Goal: Task Accomplishment & Management: Manage account settings

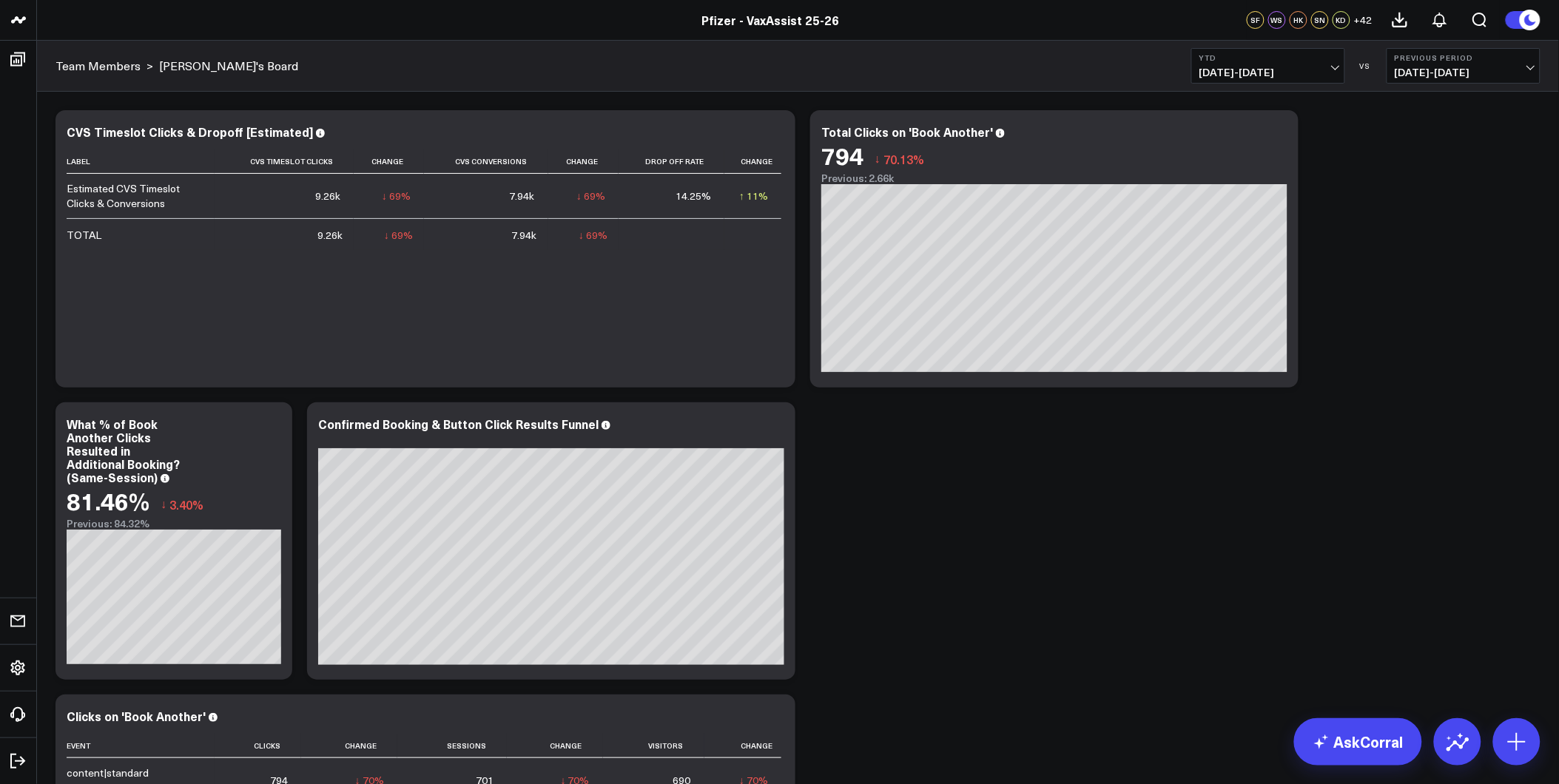
click at [1443, 77] on span "[DATE] - [DATE]" at bounding box center [1463, 73] width 138 height 12
click at [1437, 188] on link "No Comparison" at bounding box center [1463, 184] width 153 height 28
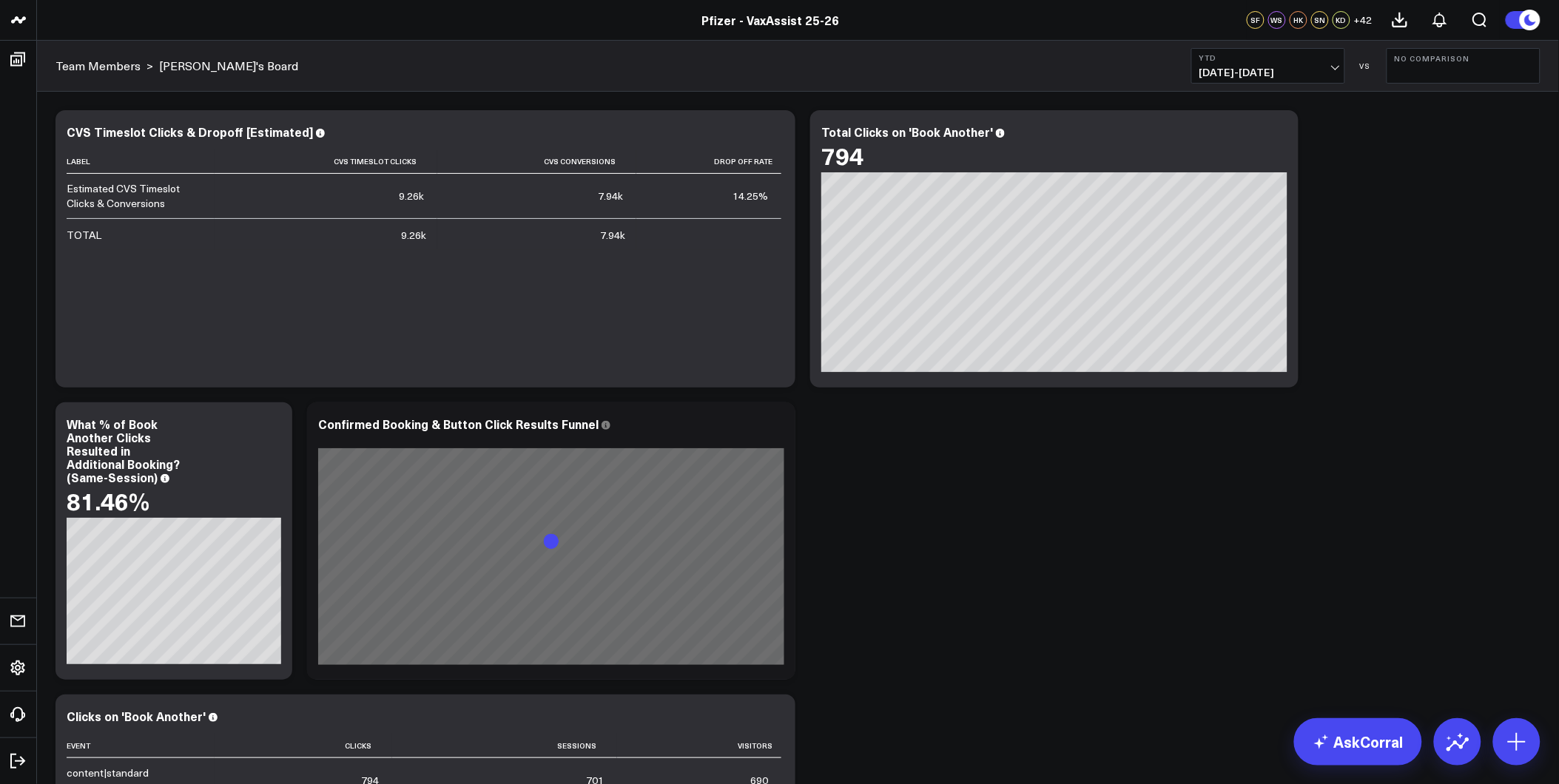
click at [1282, 60] on b "YTD" at bounding box center [1268, 58] width 138 height 9
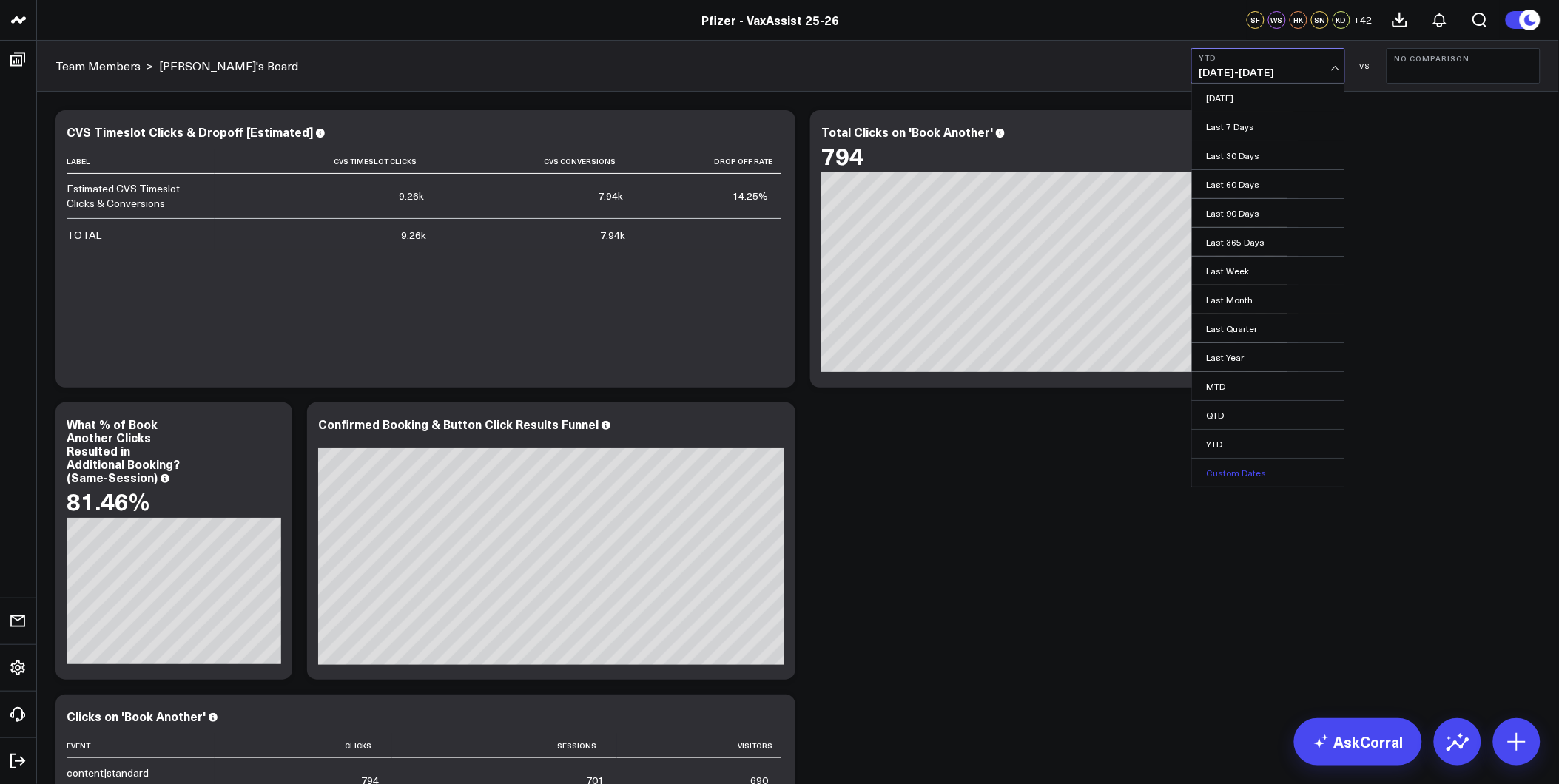
click at [1247, 467] on link "Custom Dates" at bounding box center [1268, 473] width 153 height 28
select select "7"
select select "2025"
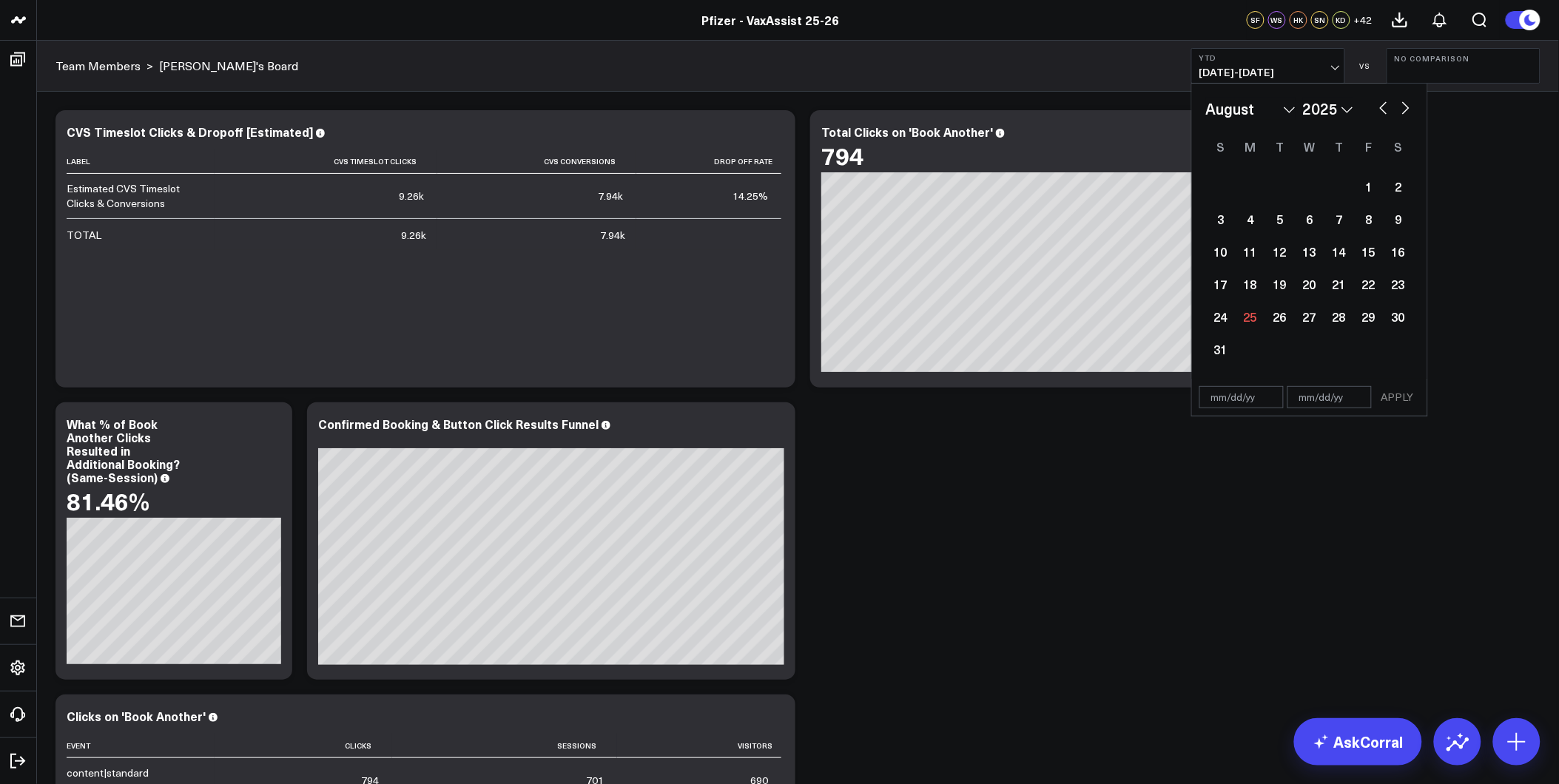
click at [1205, 397] on input "text" at bounding box center [1241, 397] width 84 height 22
select select "7"
select select "2025"
type input "[DATE]"
select select "8"
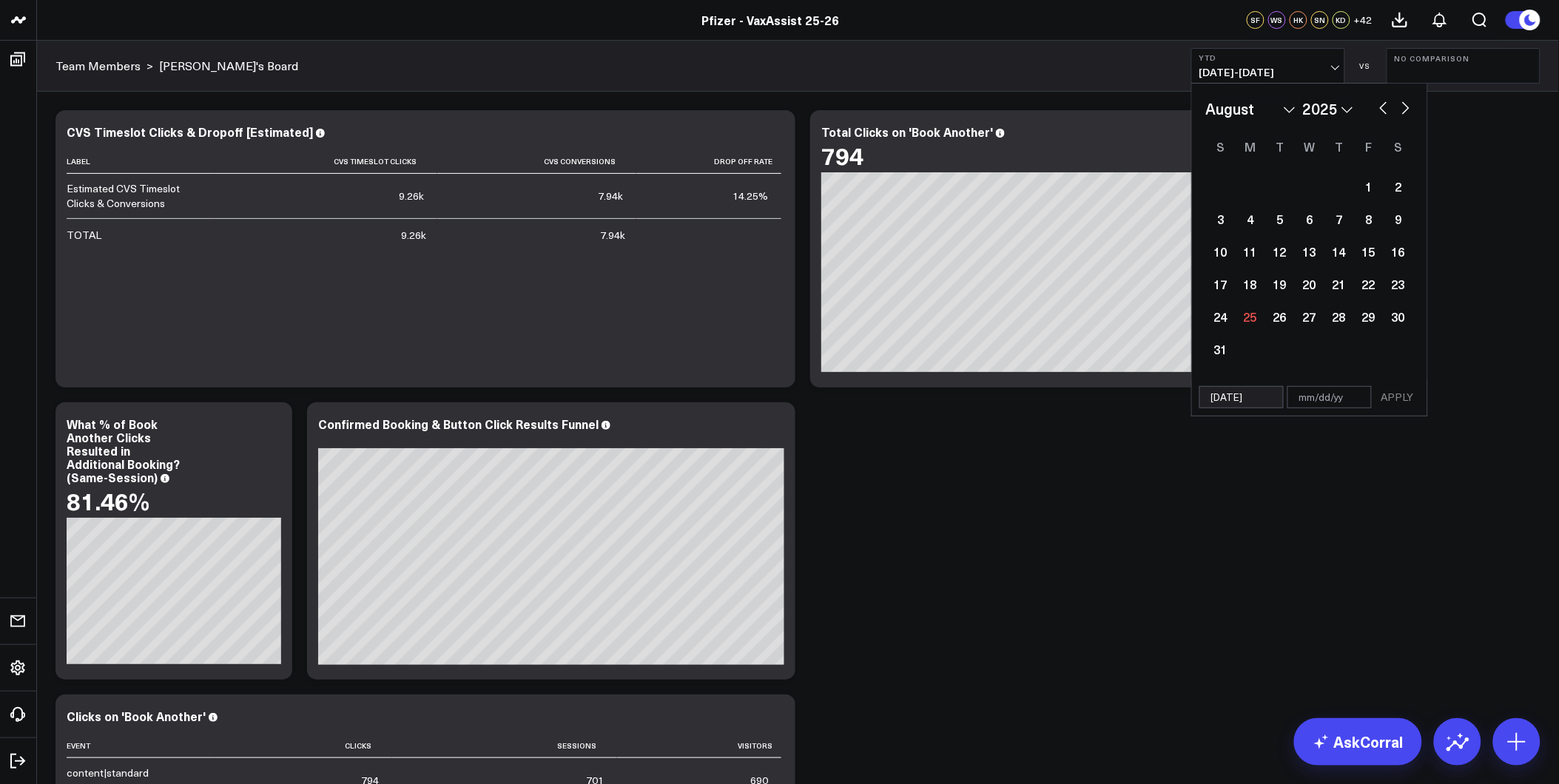
select select "2024"
type input "[DATE]"
type input "12"
select select "8"
select select "2024"
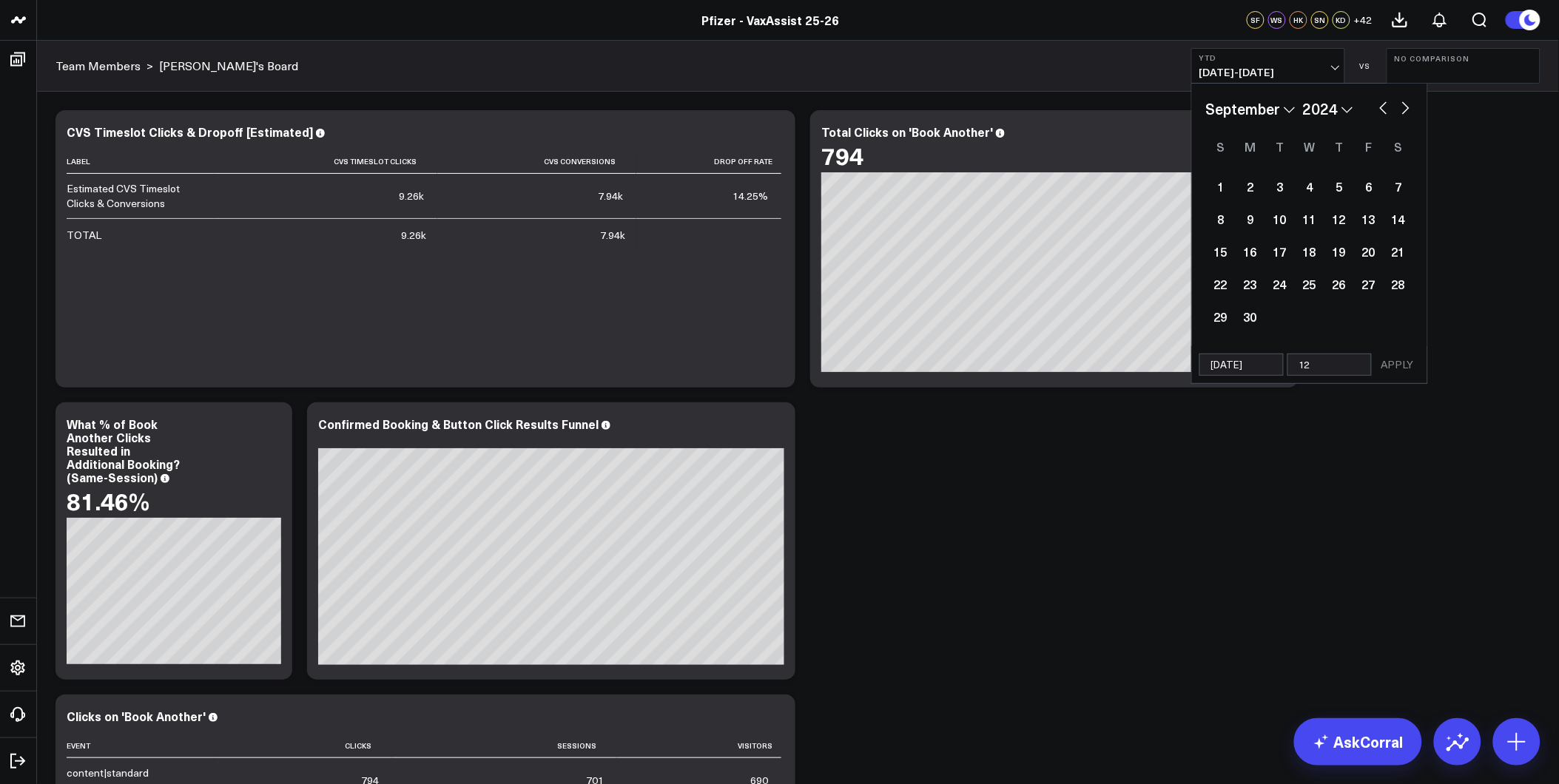
type input "12/"
select select "8"
select select "2024"
type input "12/2"
select select "8"
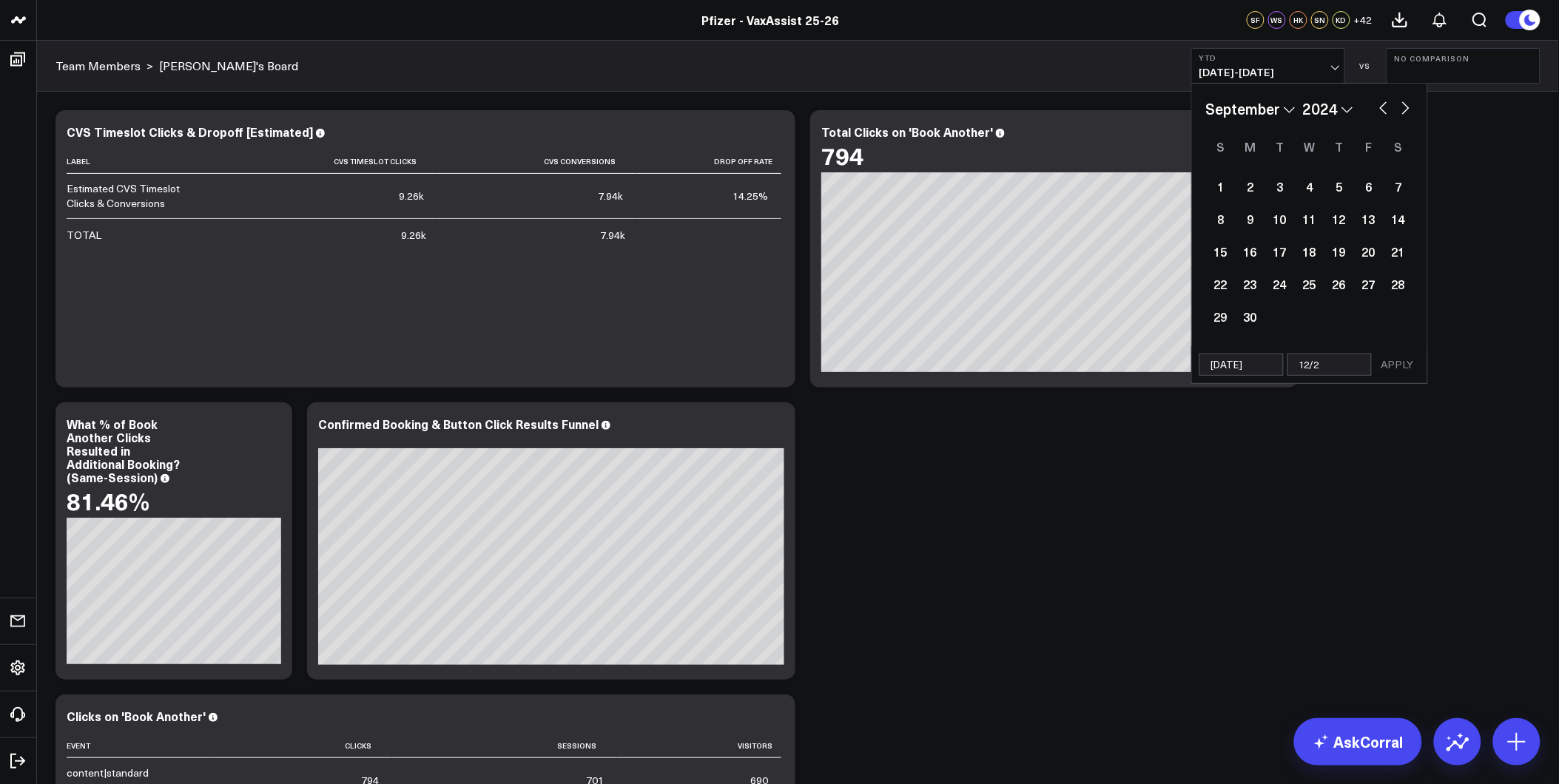
select select "2024"
type input "12/31"
select select "8"
select select "2024"
type input "12/31/2"
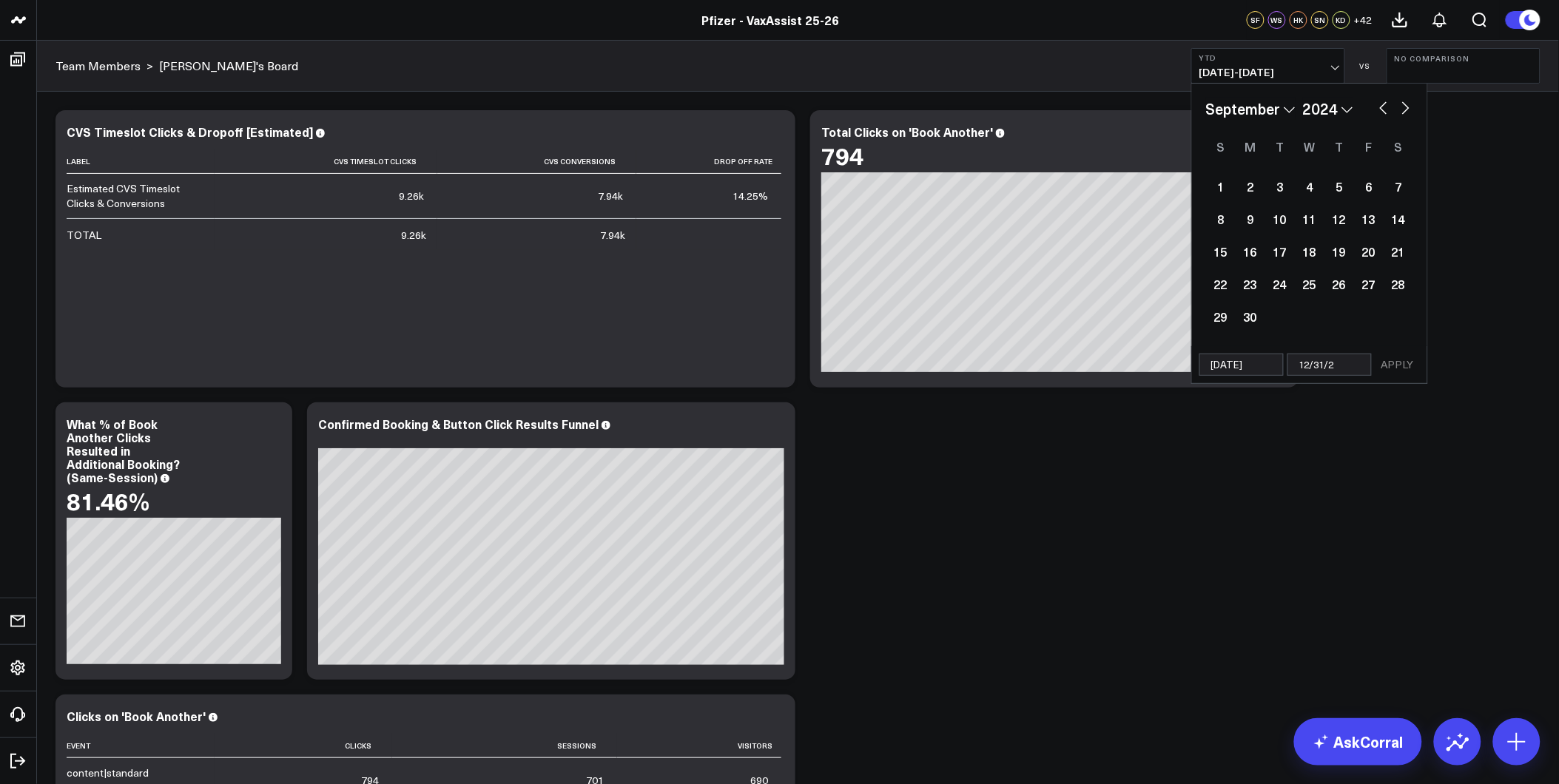
select select "8"
select select "2024"
type input "[DATE]"
select select "8"
select select "2024"
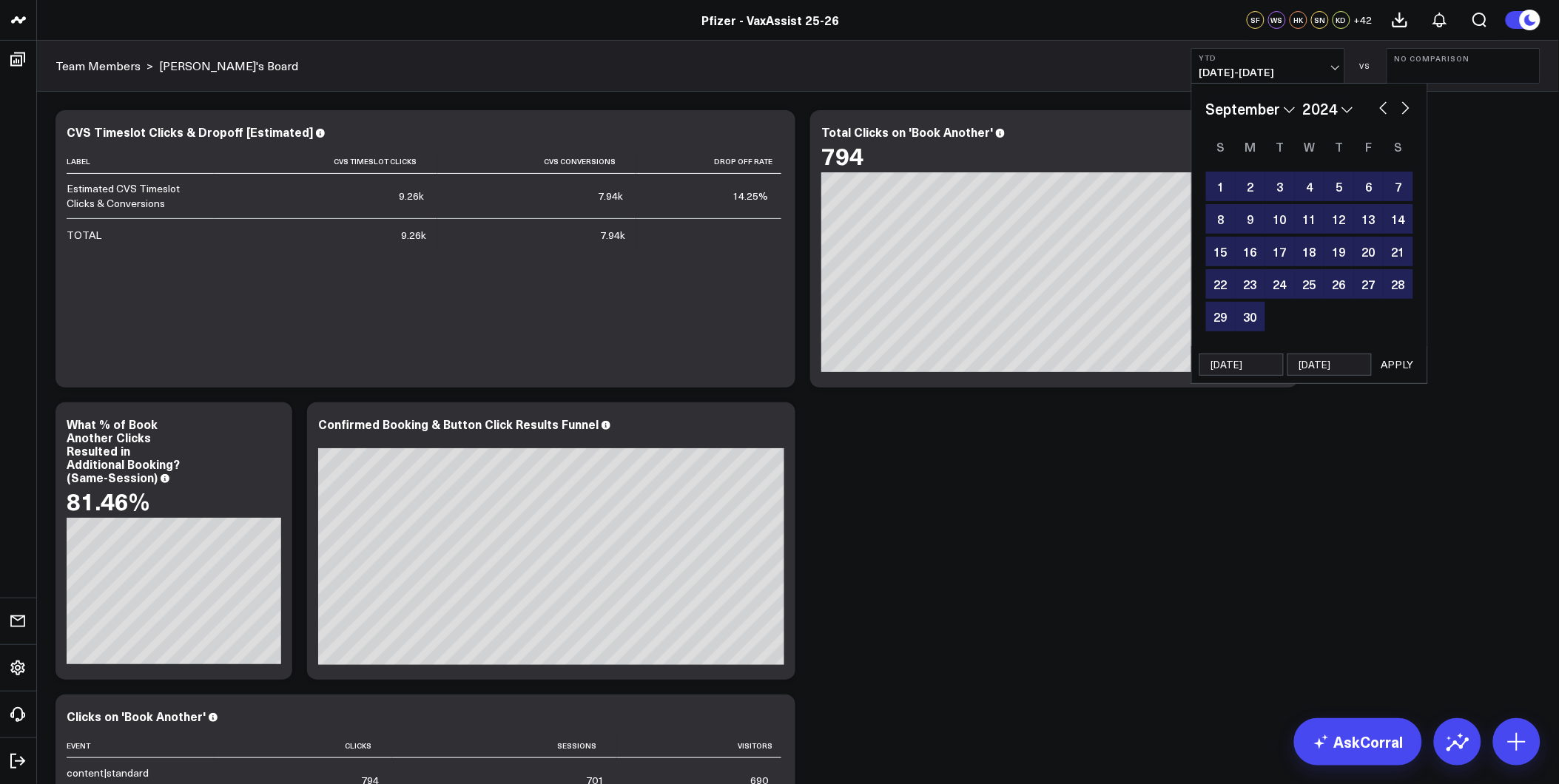
type input "[DATE]"
click at [1384, 367] on button "APPLY" at bounding box center [1398, 365] width 44 height 22
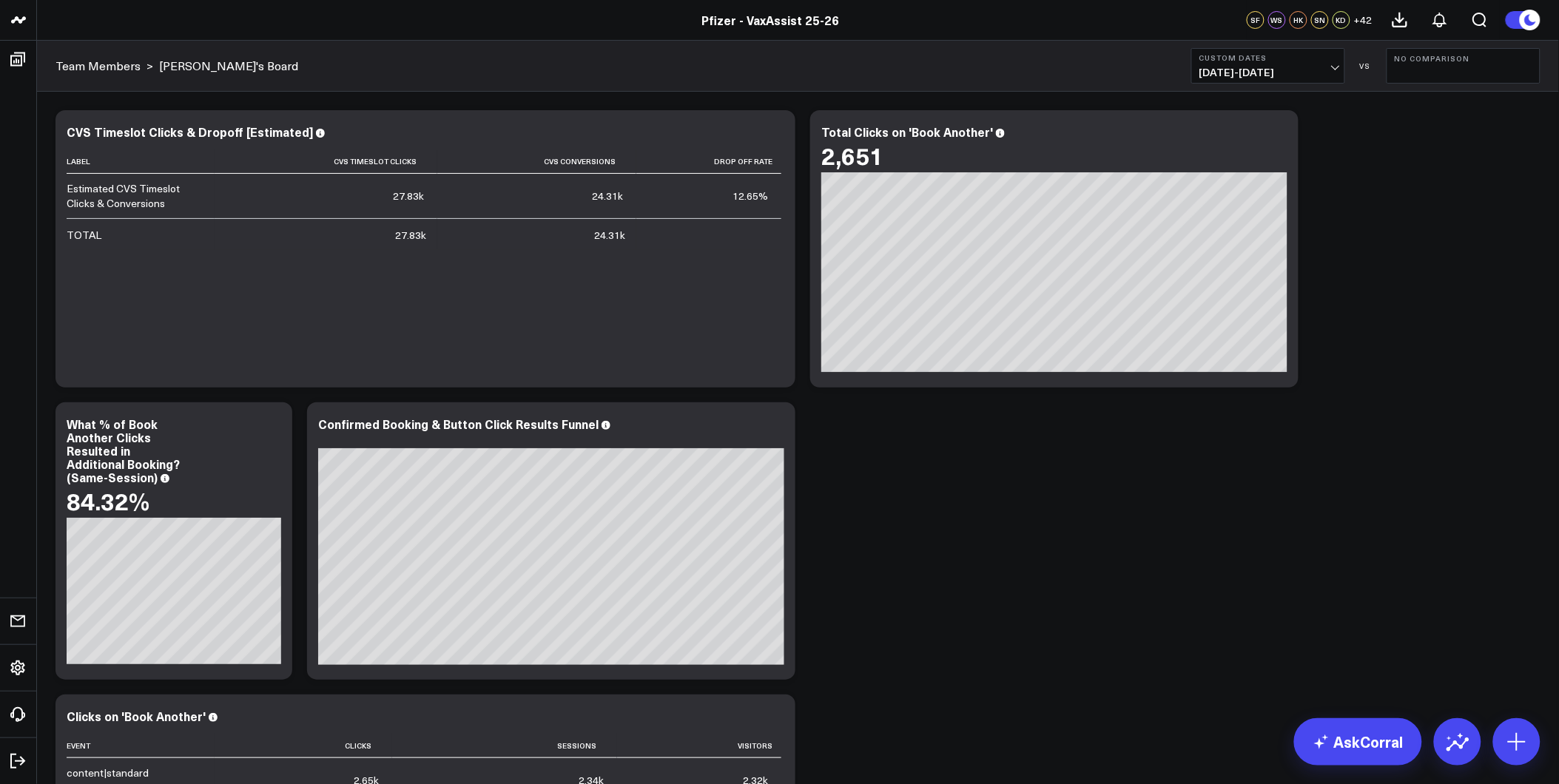
type textarea "S"
click at [1311, 55] on b "Custom Dates" at bounding box center [1268, 58] width 138 height 9
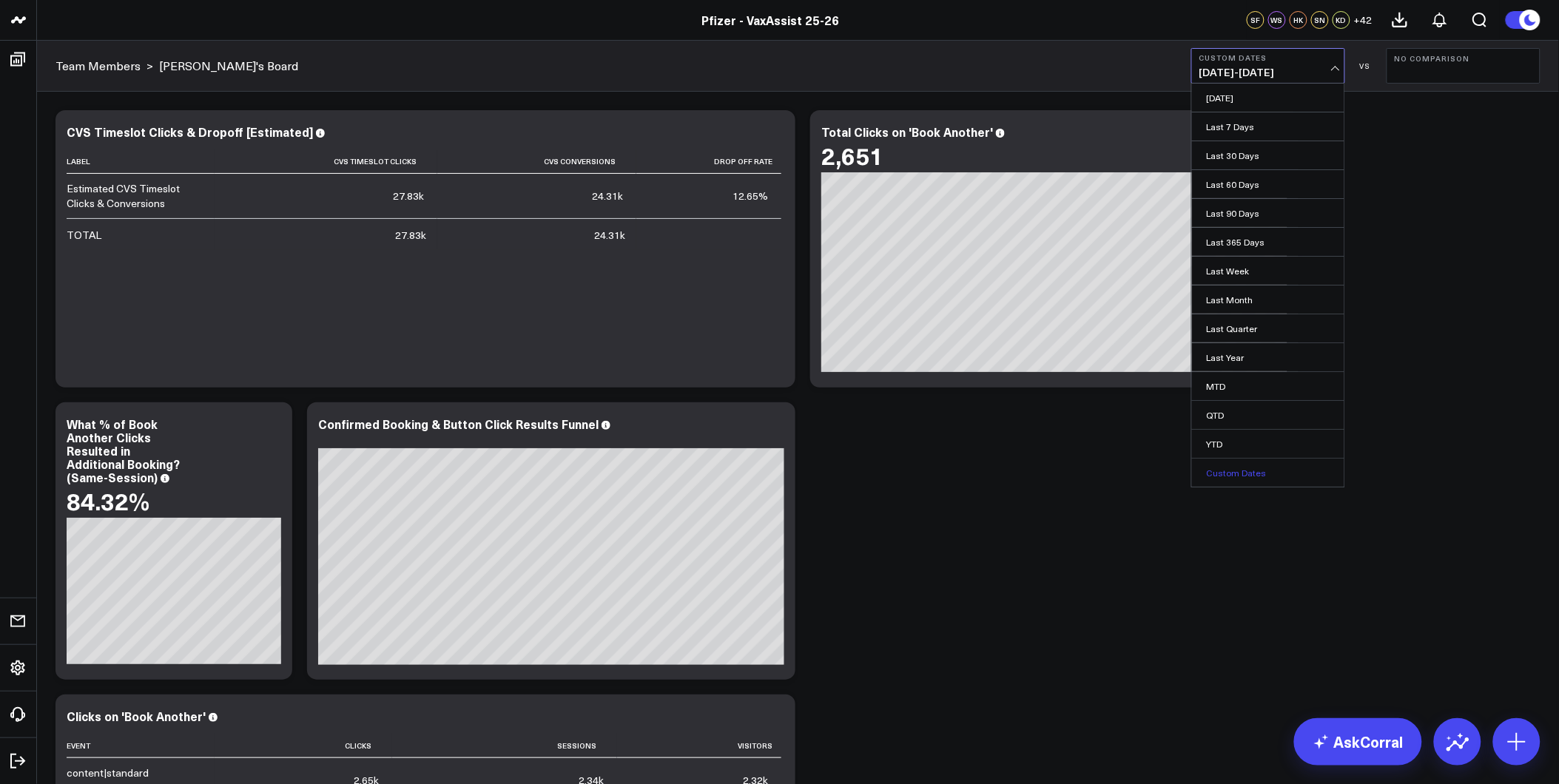
click at [1222, 472] on link "Custom Dates" at bounding box center [1268, 473] width 153 height 28
select select "7"
select select "2025"
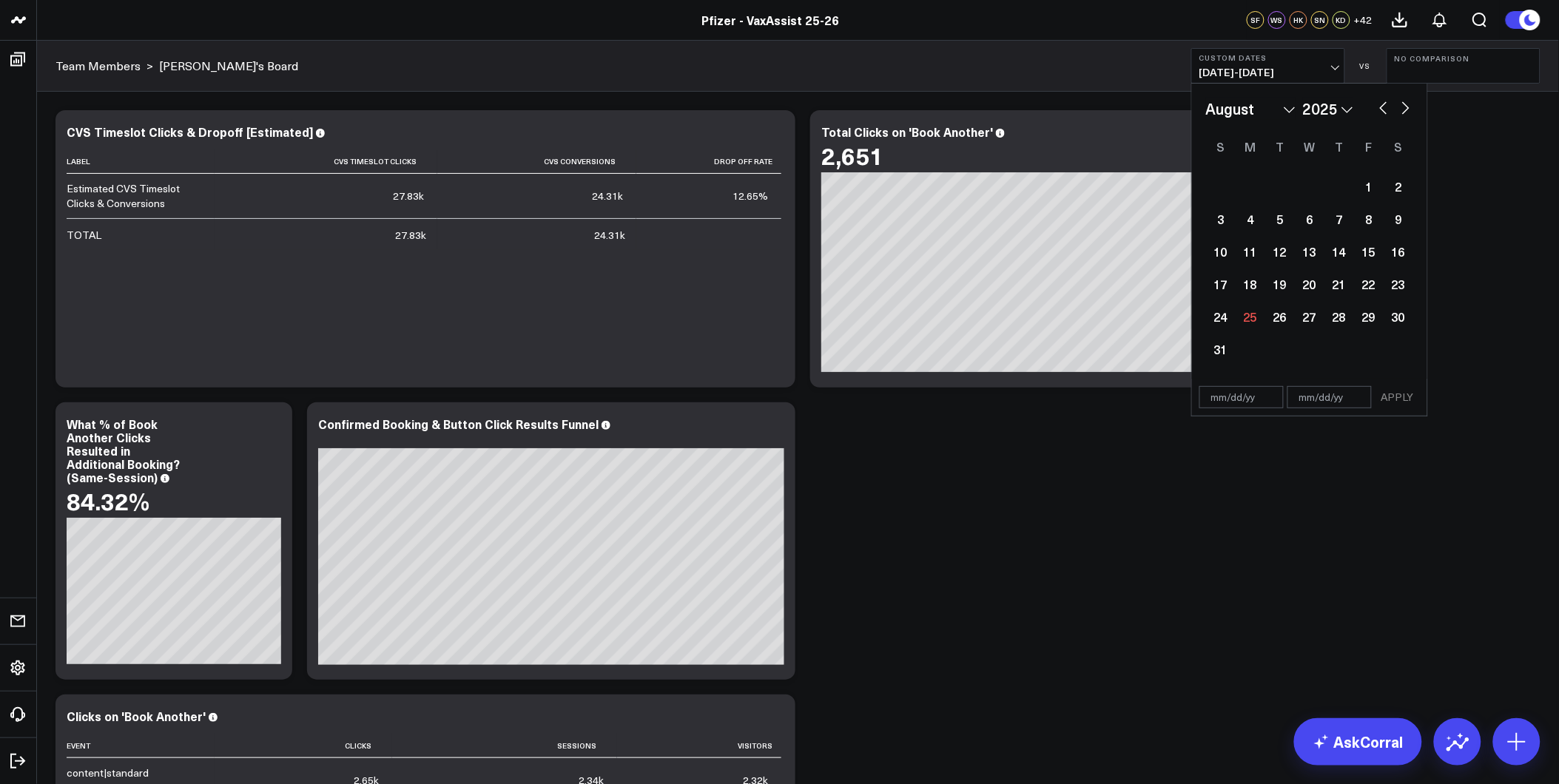
click at [1212, 396] on input "text" at bounding box center [1241, 397] width 84 height 22
select select "7"
select select "2025"
type input "1/1/24"
select select "2024"
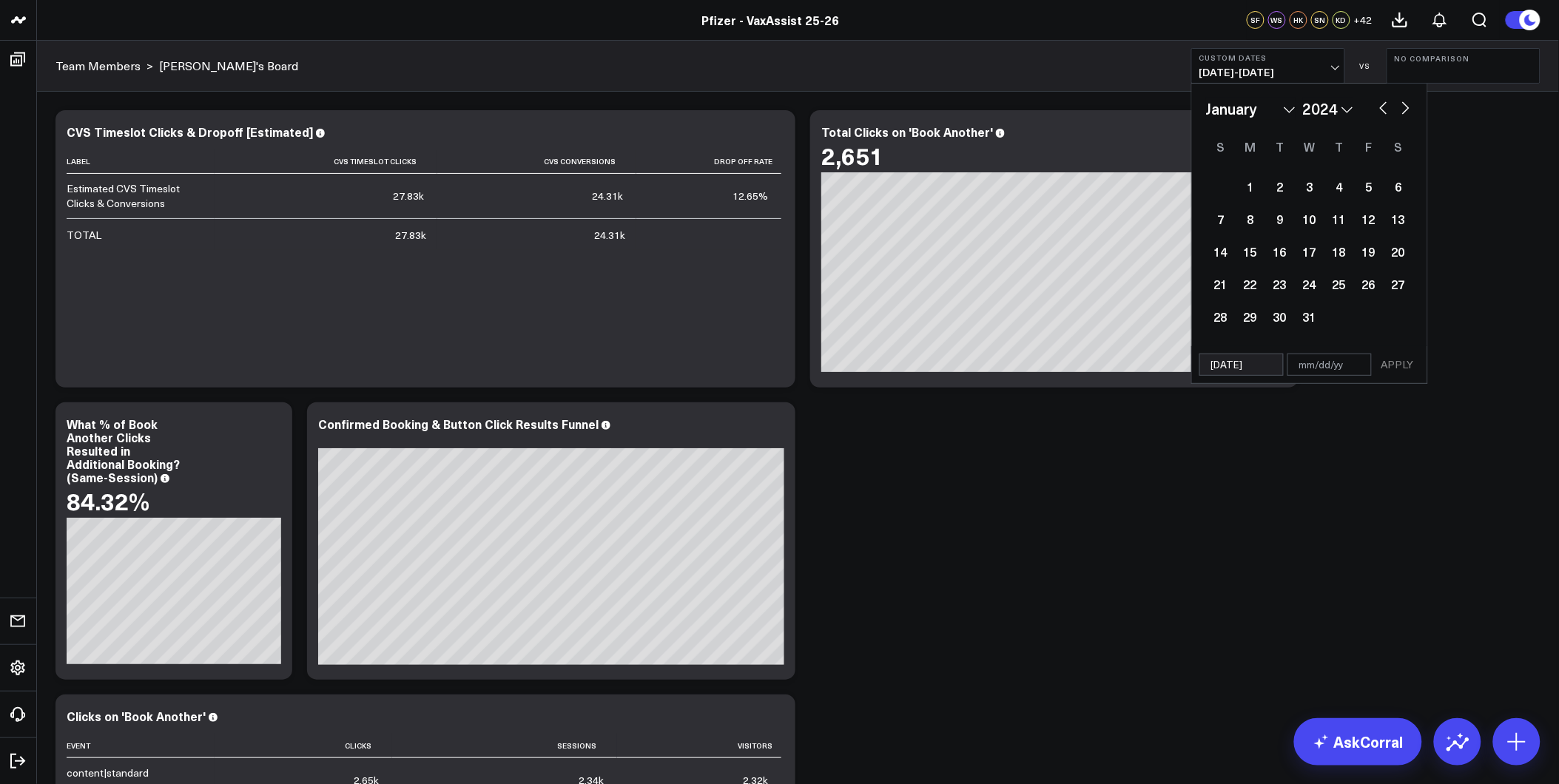
type input "1/1/24"
type input "12"
select select "2024"
type input "12/3"
select select "2024"
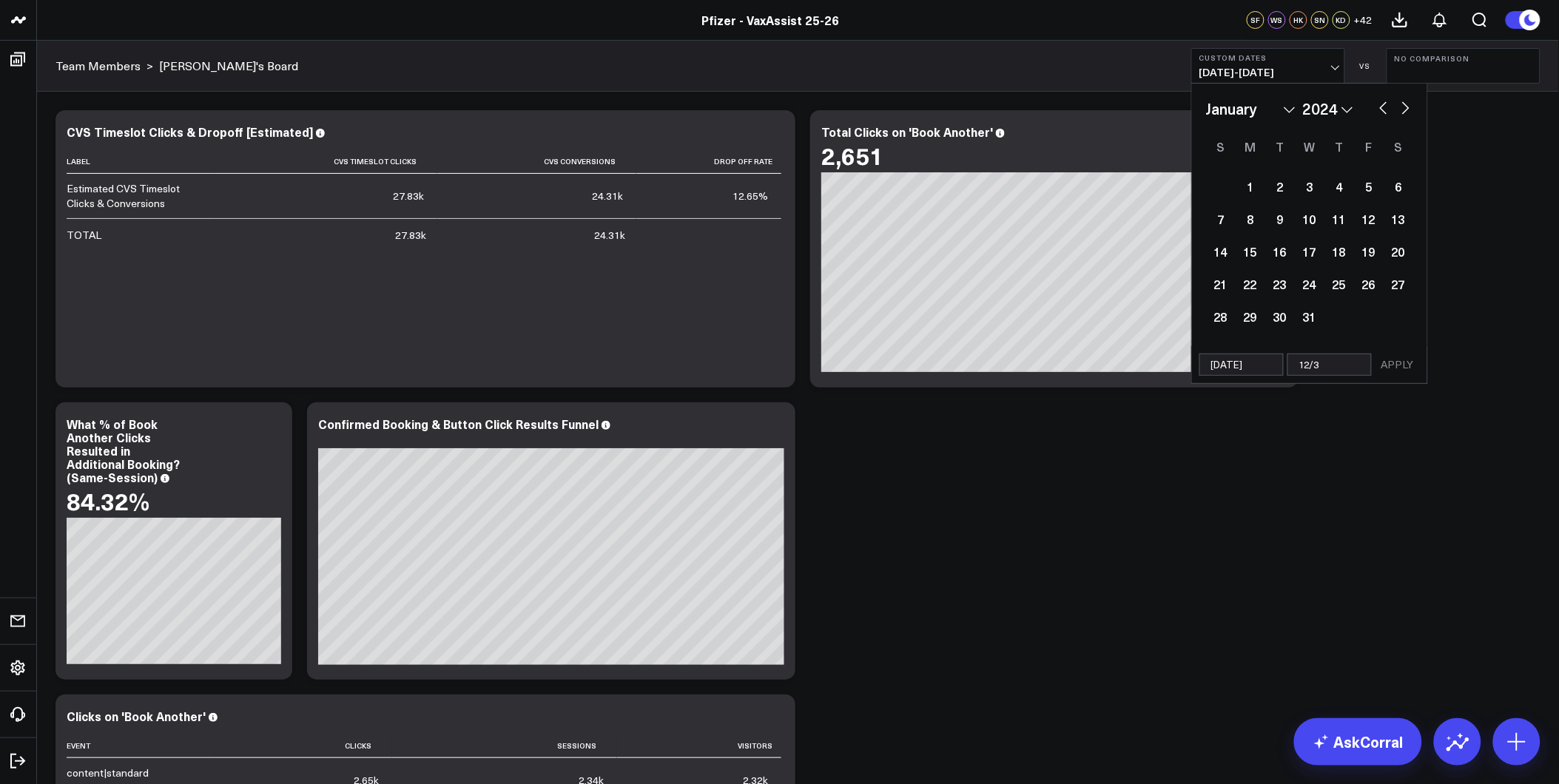
type input "12/3/"
select select "2024"
type input "12/3"
select select "2024"
type input "12/31"
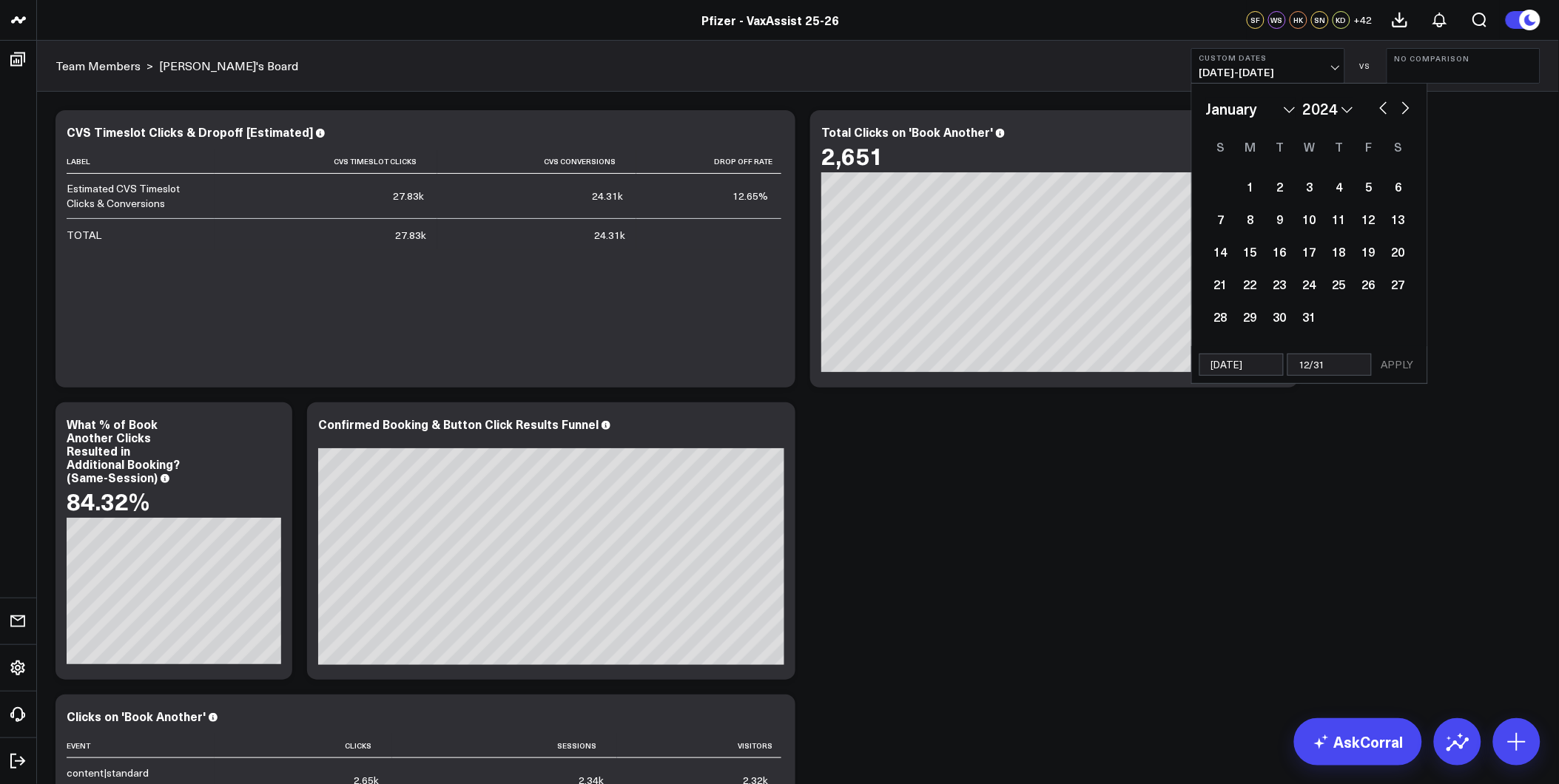
select select "2024"
type input "12/31/2"
select select "2024"
type input "[DATE]"
select select "2024"
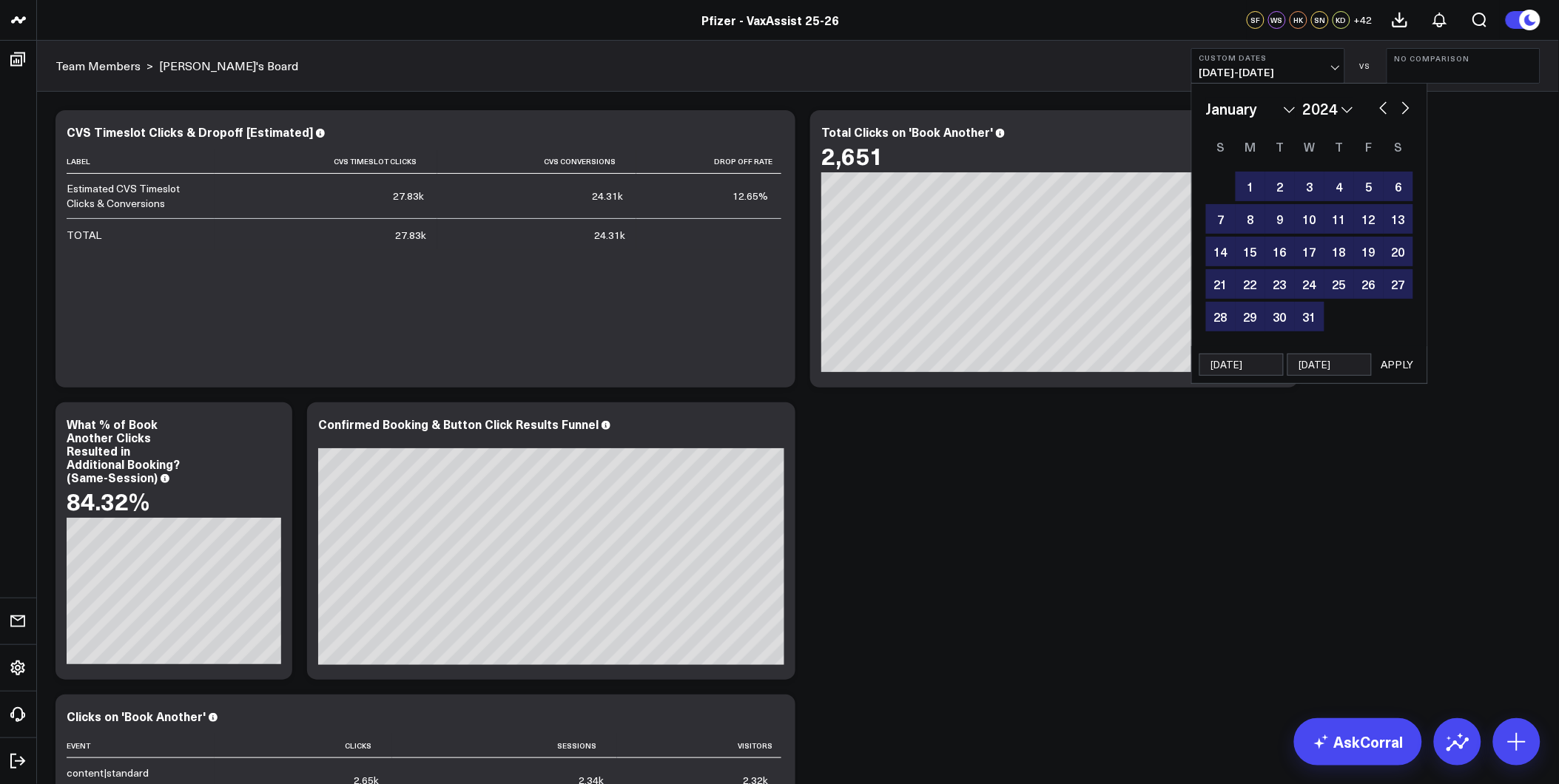
type input "[DATE]"
click at [1415, 362] on button "APPLY" at bounding box center [1398, 365] width 44 height 22
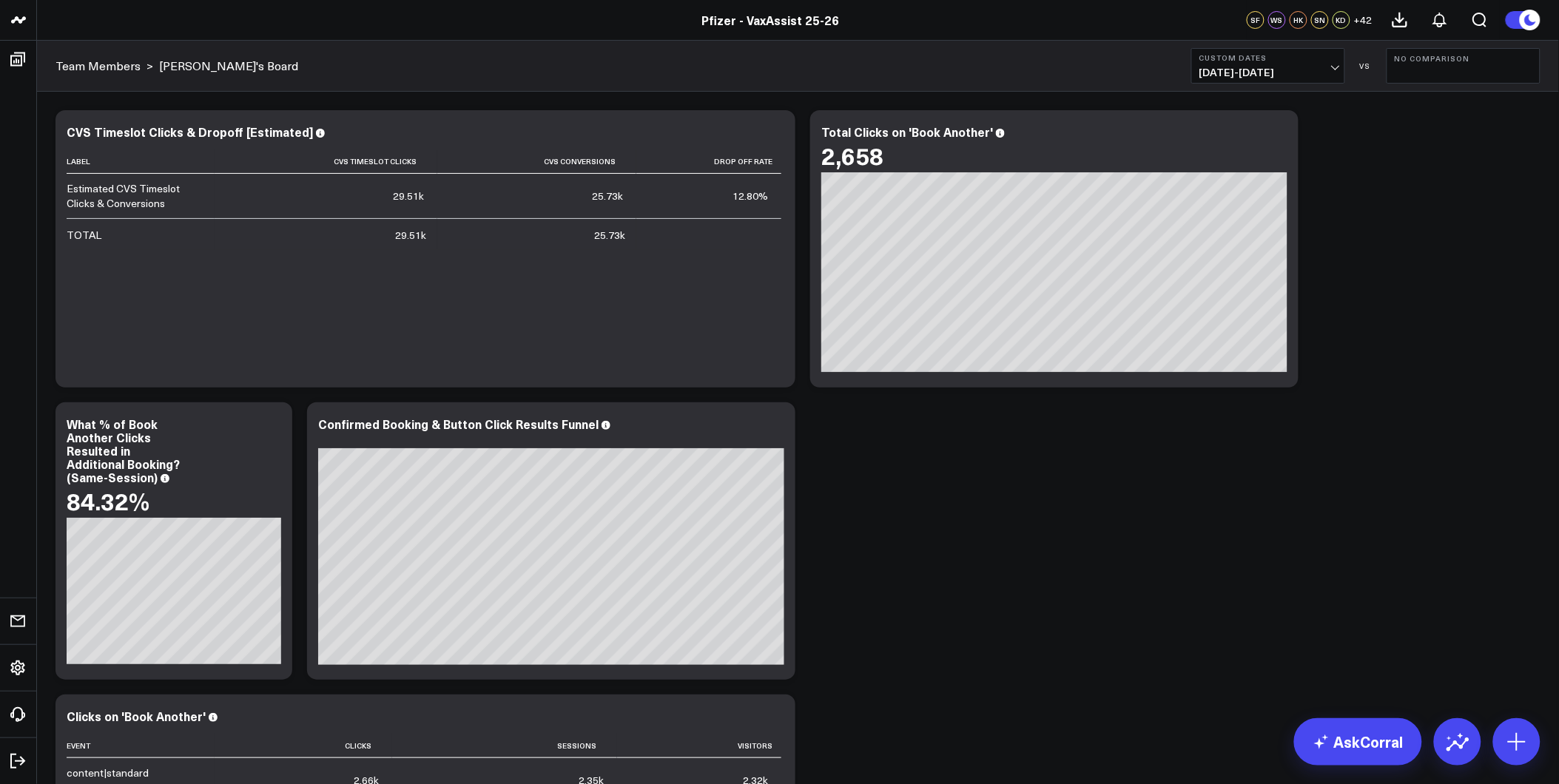
click at [1297, 72] on span "01/01/24 - 12/31/24" at bounding box center [1268, 73] width 138 height 12
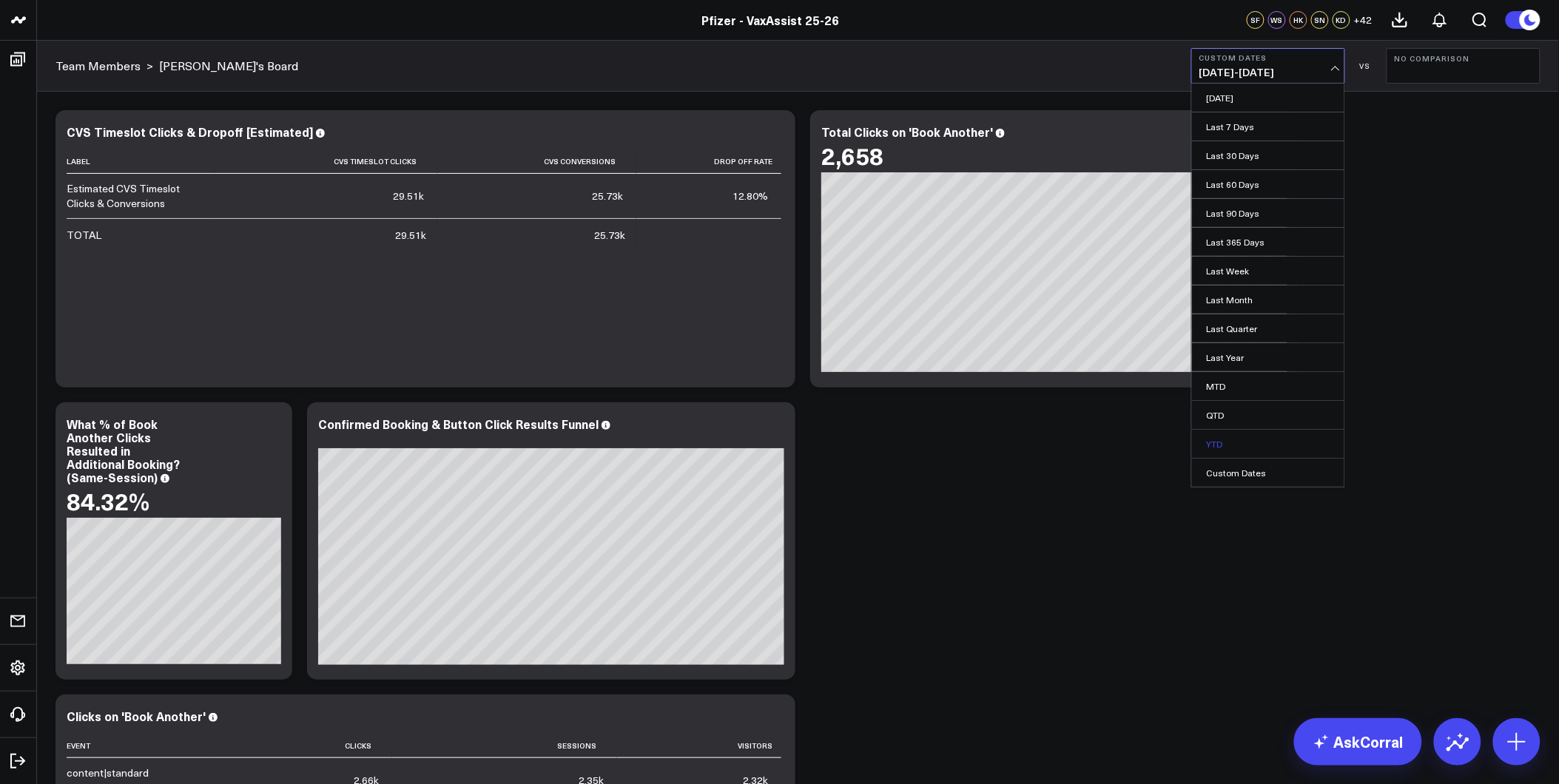
click at [1240, 437] on link "YTD" at bounding box center [1268, 444] width 153 height 28
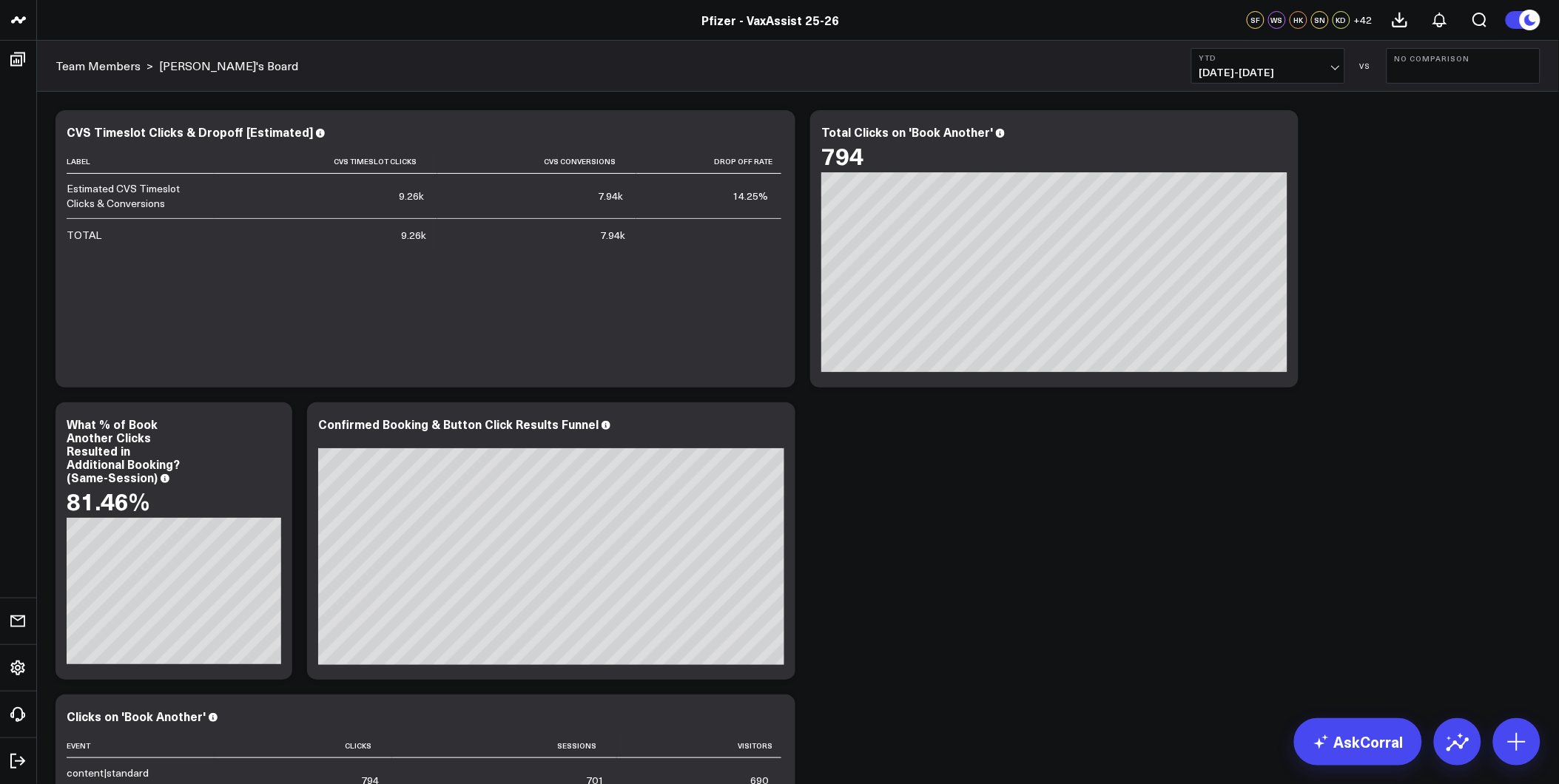
click at [1043, 442] on div "Modify via AI Copy link to widget Ask support Remove Create linked copy Executi…" at bounding box center [798, 541] width 1500 height 877
